Goal: Information Seeking & Learning: Find specific fact

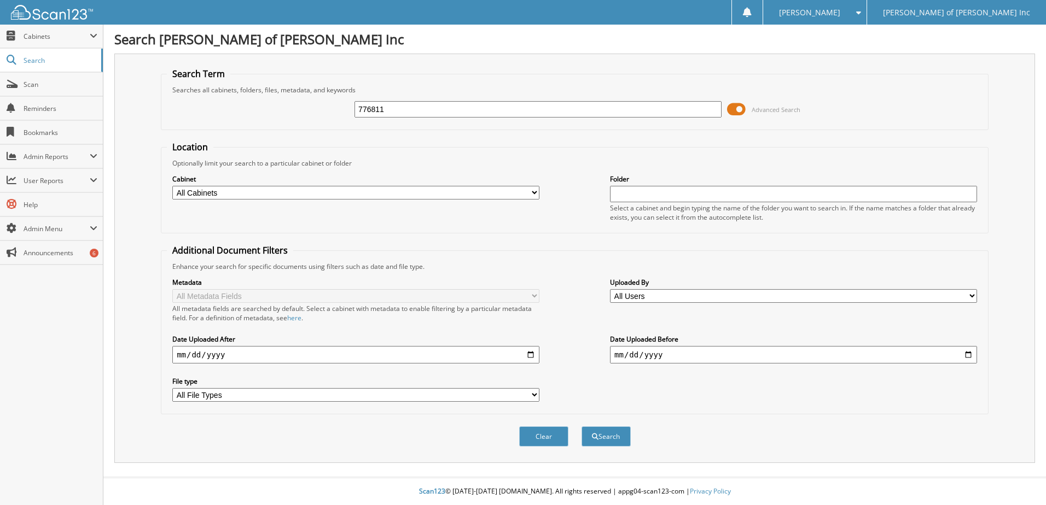
type input "776811"
click at [581, 427] on button "Search" at bounding box center [605, 437] width 49 height 20
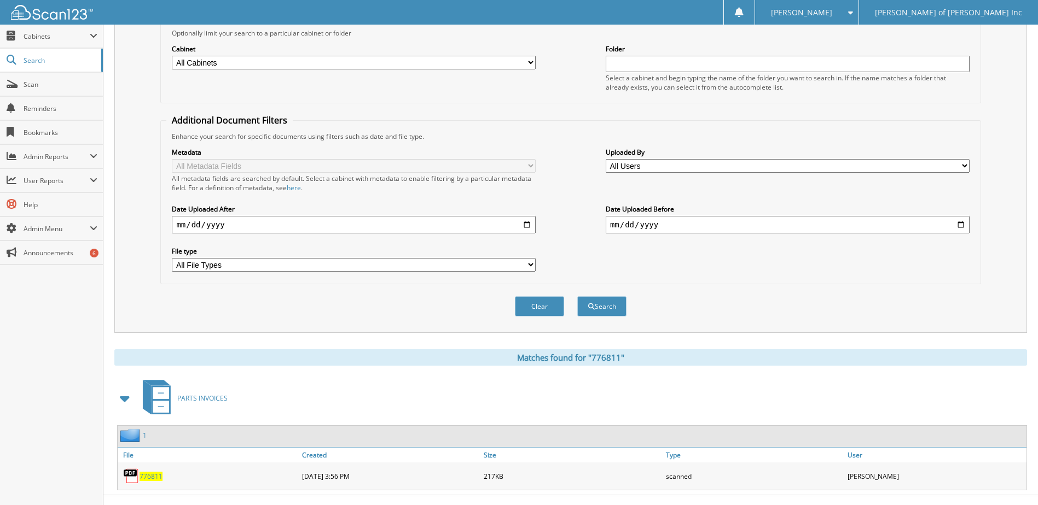
scroll to position [149, 0]
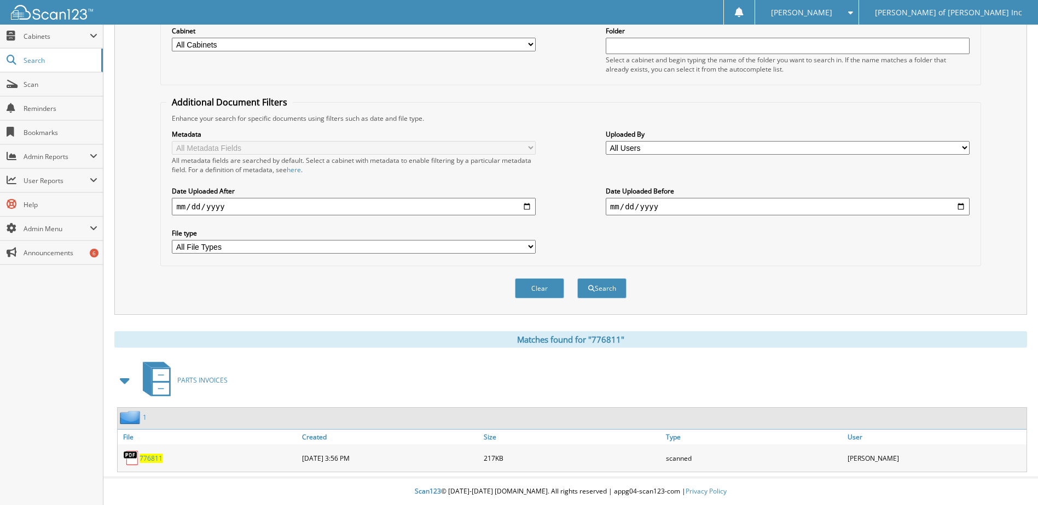
click at [152, 456] on span "776811" at bounding box center [150, 458] width 23 height 9
click at [486, 280] on div "Clear Search" at bounding box center [570, 288] width 820 height 44
